Goal: Task Accomplishment & Management: Check status

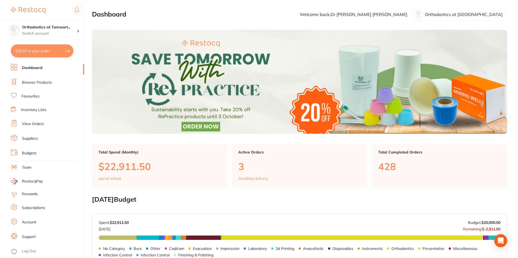
click at [32, 122] on link "View Orders" at bounding box center [33, 123] width 22 height 5
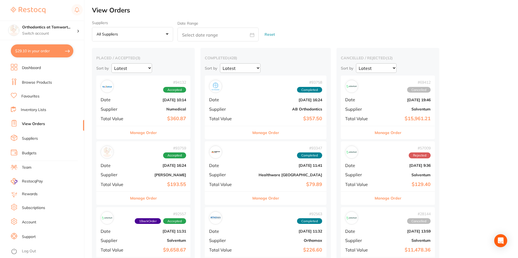
click at [141, 133] on button "Manage Order" at bounding box center [143, 132] width 27 height 13
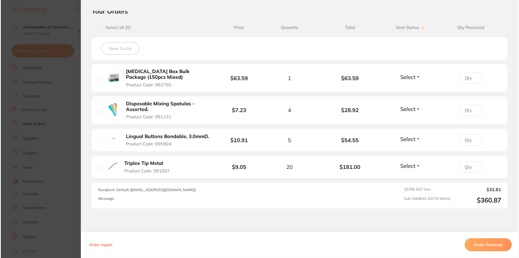
scroll to position [135, 0]
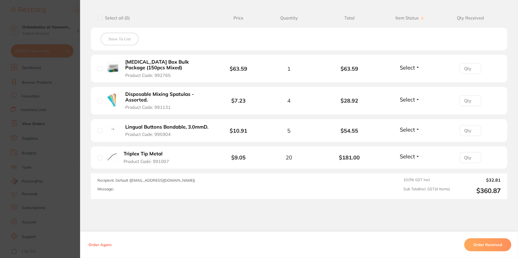
click at [157, 95] on b "Disposable Mixing Spatulas - Assorted." at bounding box center [167, 96] width 84 height 11
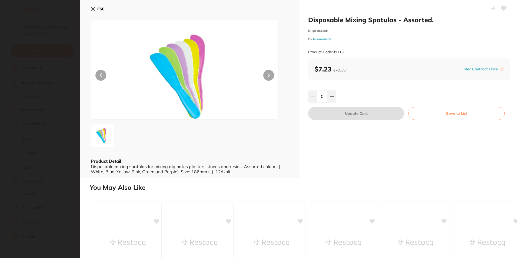
click at [92, 10] on icon at bounding box center [93, 9] width 3 height 3
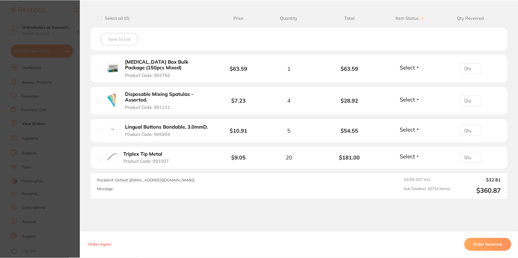
scroll to position [3, 0]
click at [145, 153] on b "Triplex Tip Metal" at bounding box center [143, 154] width 39 height 6
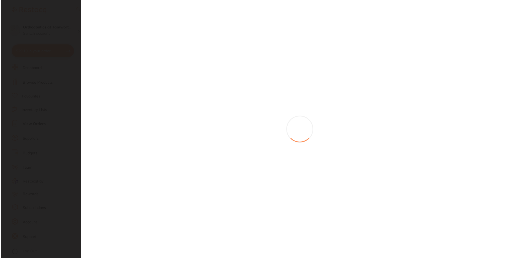
scroll to position [0, 0]
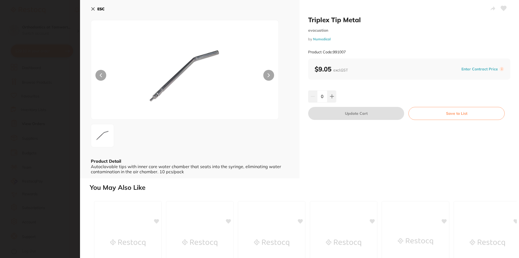
click at [91, 11] on icon at bounding box center [93, 9] width 4 height 4
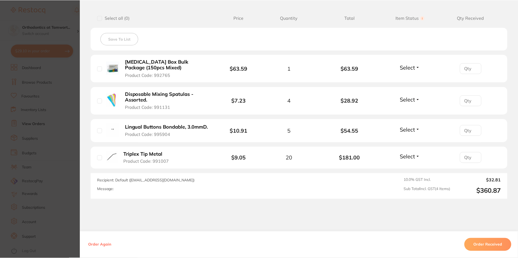
scroll to position [3, 0]
